Goal: Task Accomplishment & Management: Use online tool/utility

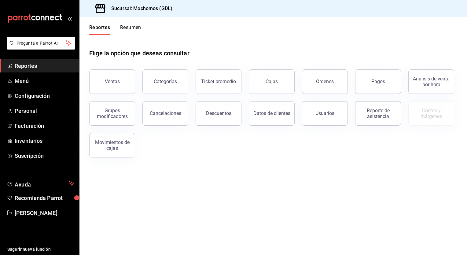
click at [111, 70] on div "Ventas" at bounding box center [108, 78] width 53 height 32
click at [127, 83] on button "Ventas" at bounding box center [112, 81] width 46 height 24
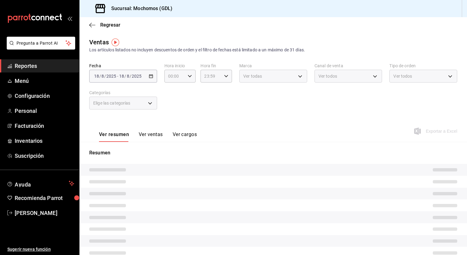
type input "05:00"
type input "PARROT,UBER_EATS,RAPPI,DIDI_FOOD,ONLINE"
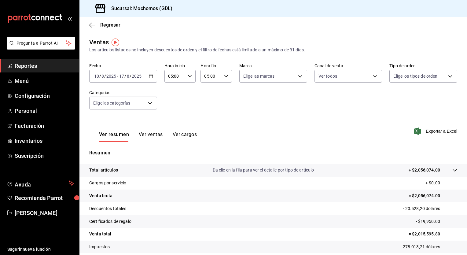
click at [149, 77] on icon "button" at bounding box center [151, 76] width 4 height 4
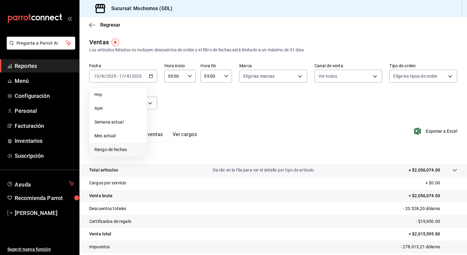
click at [114, 149] on span "Rango de fechas" at bounding box center [117, 149] width 47 height 6
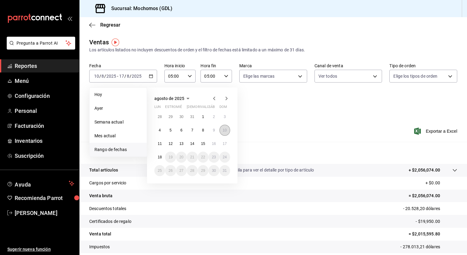
click at [229, 129] on button "10" at bounding box center [224, 130] width 11 height 11
click at [158, 160] on button "18" at bounding box center [159, 157] width 11 height 11
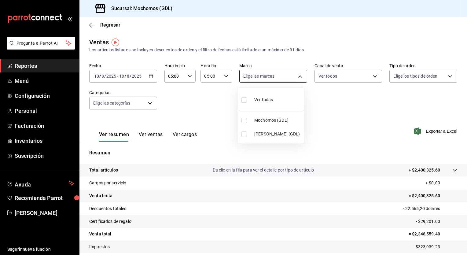
click at [296, 74] on body "Pregunta a Parrot AI Reportes Menú Configuración Personal Facturación Inventari…" at bounding box center [233, 127] width 467 height 255
click at [278, 108] on li "Ver todas" at bounding box center [271, 99] width 66 height 18
type input "36c25d4a-7cb0-456c-a434-e981d54830bc,9cac9703-0c5a-4d8b-addd-5b6b571d65b9"
checkbox input "true"
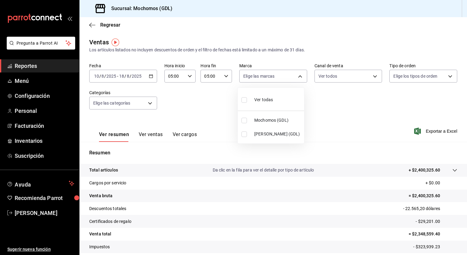
checkbox input "true"
click at [376, 79] on div at bounding box center [233, 127] width 467 height 255
click at [376, 79] on body "Pregunta a Parrot AI Reportes Menú Configuración Personal Facturación Inventari…" at bounding box center [233, 127] width 467 height 255
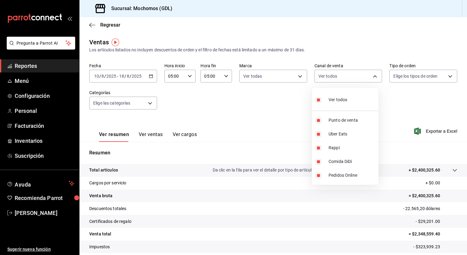
click at [440, 86] on div at bounding box center [233, 127] width 467 height 255
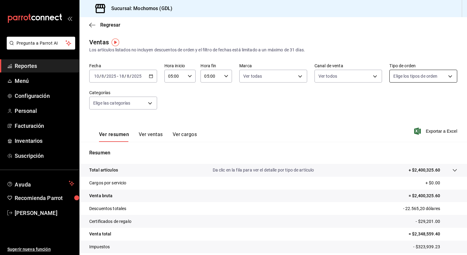
click at [445, 75] on body "Pregunta a Parrot AI Reportes Menú Configuración Personal Facturación Inventari…" at bounding box center [233, 127] width 467 height 255
click at [423, 106] on li "Ver todos" at bounding box center [419, 99] width 66 height 18
type input "c3d0baef-30c0-4718-9d76-caab43e27316,13c4cc4a-99d2-42c0-ba96-c3de8c08c13d,7b791…"
checkbox input "true"
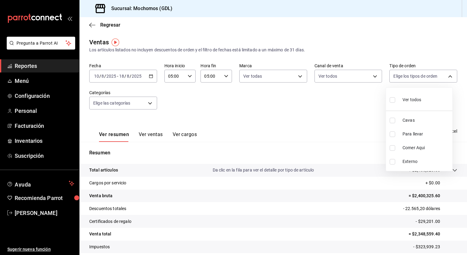
checkbox input "true"
click at [151, 103] on div at bounding box center [233, 127] width 467 height 255
click at [151, 103] on body "Pregunta a Parrot AI Reportes Menú Configuración Personal Facturación Inventari…" at bounding box center [233, 127] width 467 height 255
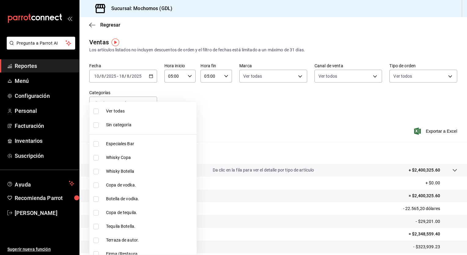
click at [149, 114] on span "Ver todas" at bounding box center [150, 111] width 88 height 6
type input "c0db8a99-aef8-4e9c-862d-72763fc5d605,0e6da5ad-e1ed-4623-8a7f-4db137866549,4ba6e…"
checkbox input "true"
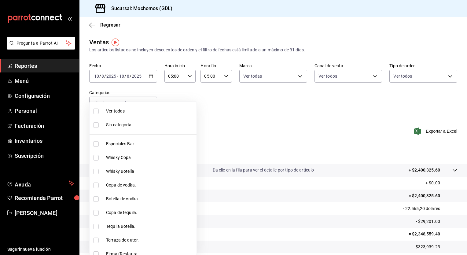
checkbox input "true"
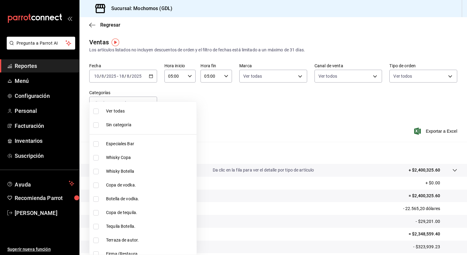
checkbox input "true"
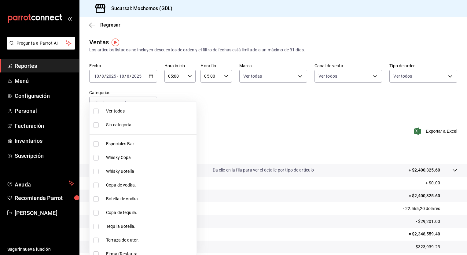
checkbox input "true"
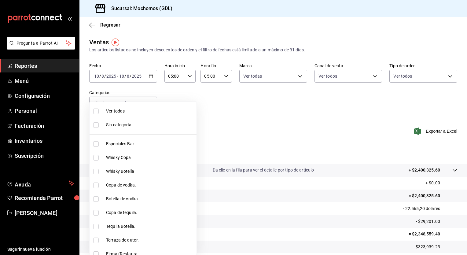
checkbox input "true"
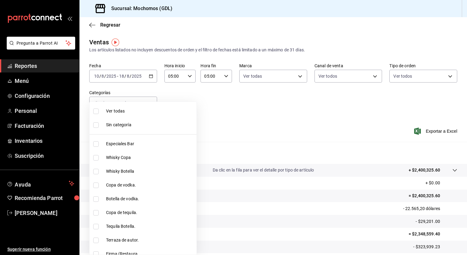
checkbox input "true"
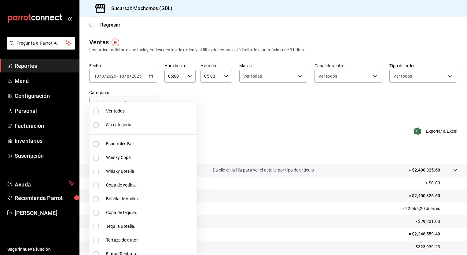
checkbox input "true"
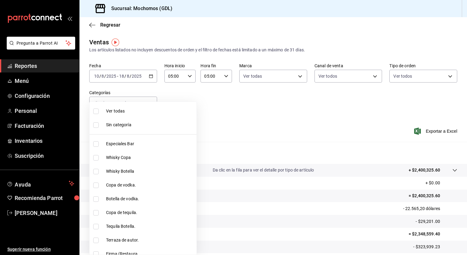
checkbox input "true"
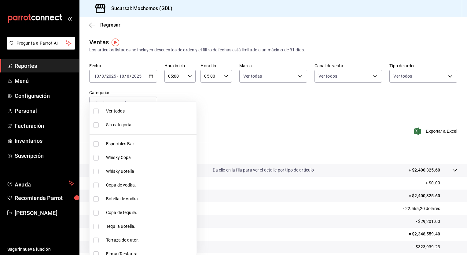
checkbox input "true"
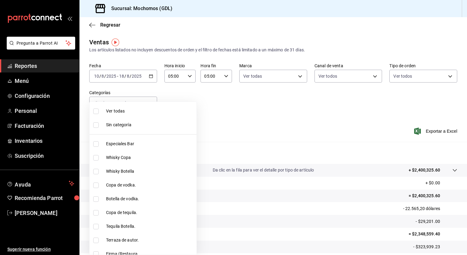
checkbox input "true"
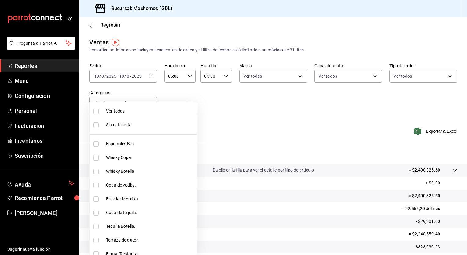
checkbox input "true"
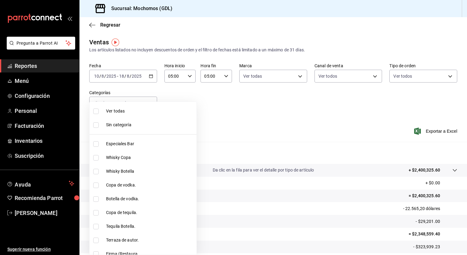
checkbox input "true"
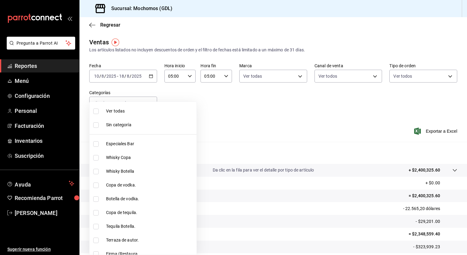
checkbox input "true"
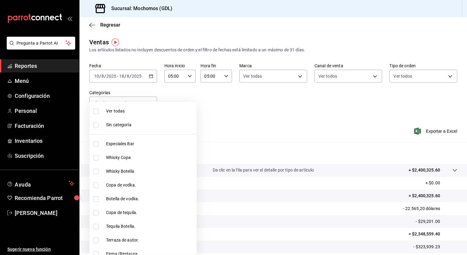
checkbox input "true"
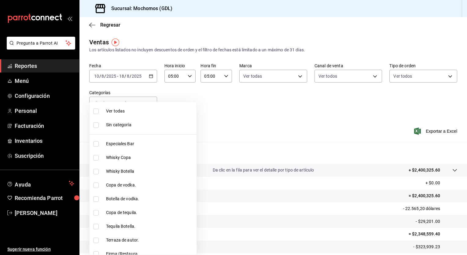
checkbox input "true"
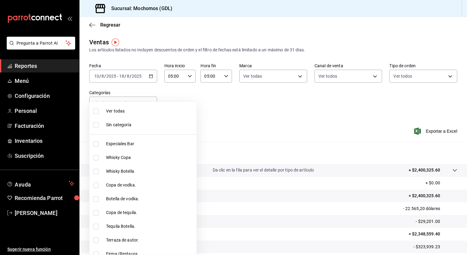
checkbox input "true"
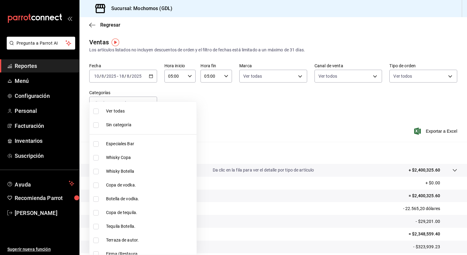
checkbox input "true"
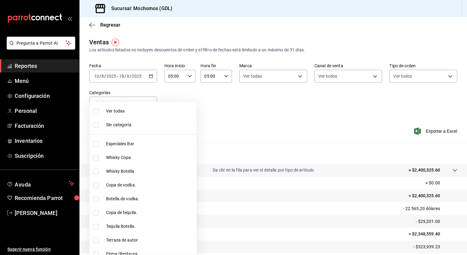
checkbox input "true"
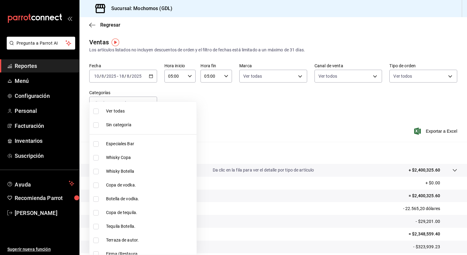
checkbox input "true"
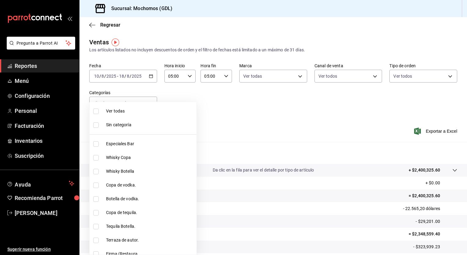
checkbox input "true"
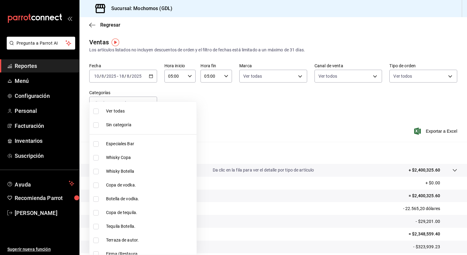
checkbox input "true"
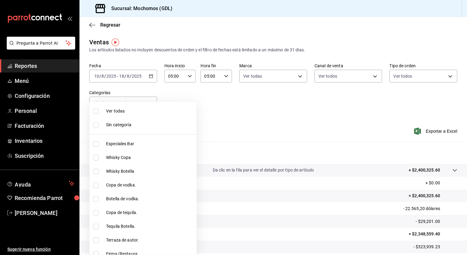
checkbox input "true"
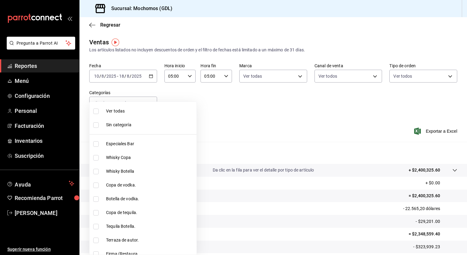
checkbox input "true"
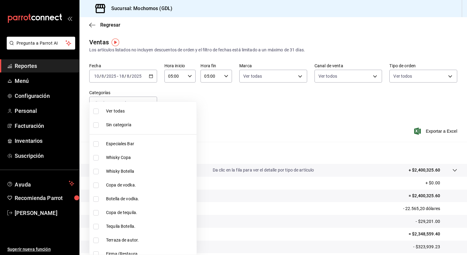
checkbox input "true"
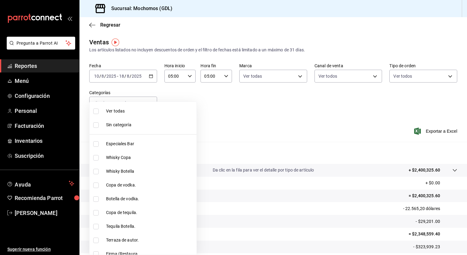
checkbox input "true"
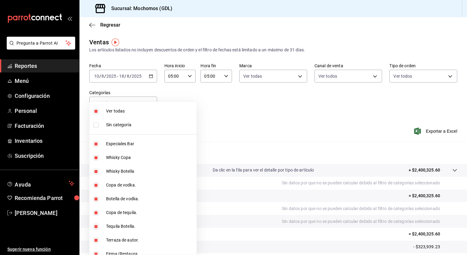
click at [432, 132] on div at bounding box center [233, 127] width 467 height 255
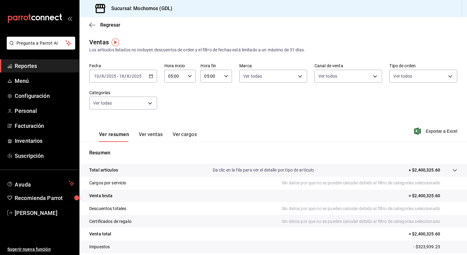
click at [432, 132] on font "Exportar a Excel" at bounding box center [441, 131] width 31 height 5
